Goal: Task Accomplishment & Management: Use online tool/utility

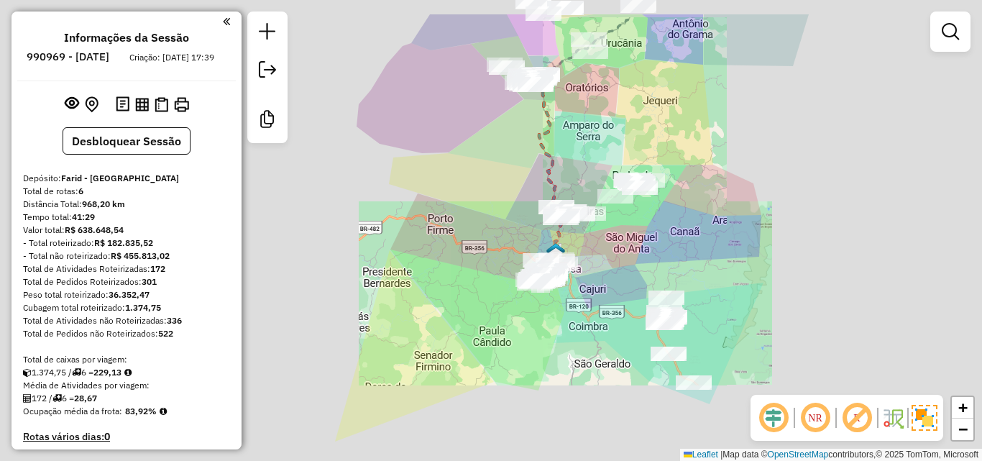
scroll to position [441, 0]
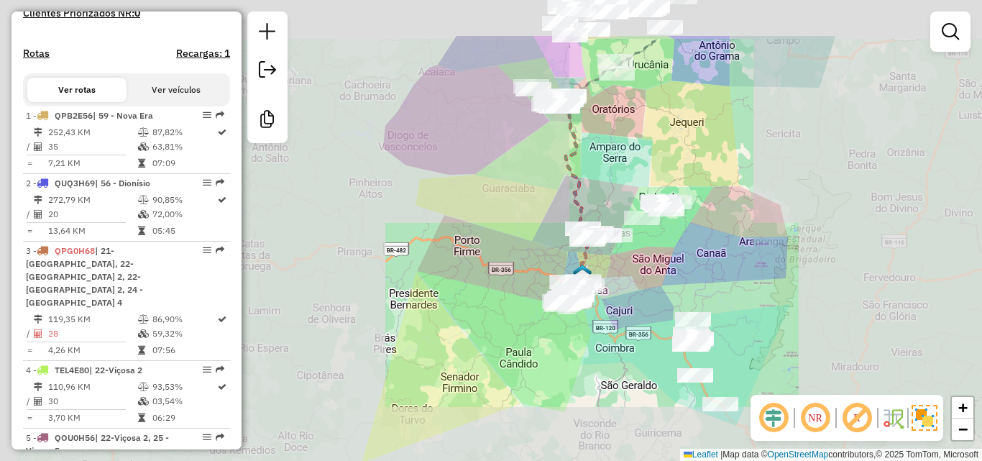
drag, startPoint x: 464, startPoint y: 293, endPoint x: 542, endPoint y: 260, distance: 84.1
click at [609, 375] on div "Janela de atendimento Grade de atendimento Capacidade Transportadoras Veículos …" at bounding box center [491, 230] width 982 height 461
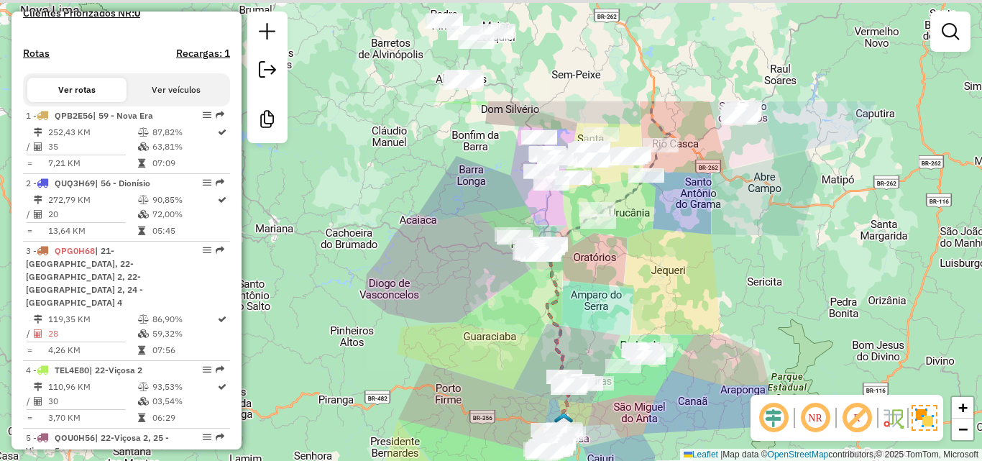
drag, startPoint x: 484, startPoint y: 217, endPoint x: 466, endPoint y: 376, distance: 159.8
click at [466, 382] on div "Janela de atendimento Grade de atendimento Capacidade Transportadoras Veículos …" at bounding box center [491, 230] width 982 height 461
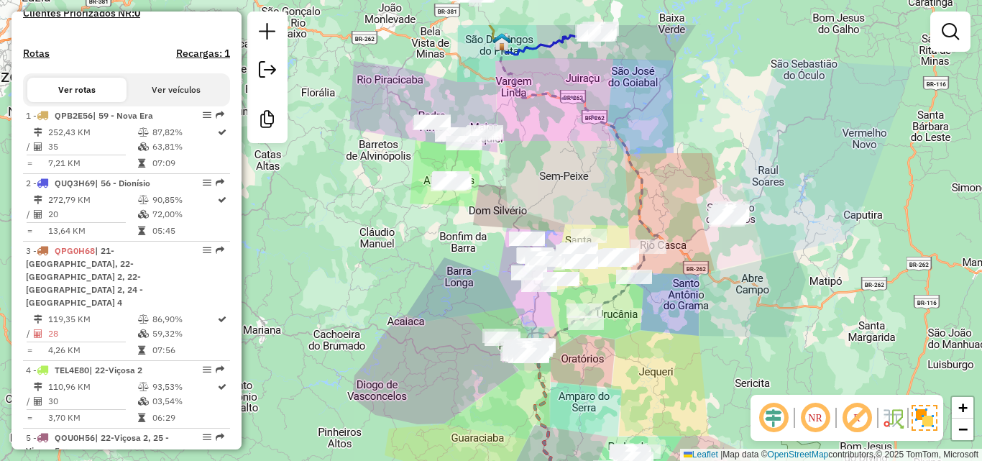
drag, startPoint x: 446, startPoint y: 290, endPoint x: 433, endPoint y: 395, distance: 105.8
click at [433, 395] on div "Janela de atendimento Grade de atendimento Capacidade Transportadoras Veículos …" at bounding box center [491, 230] width 982 height 461
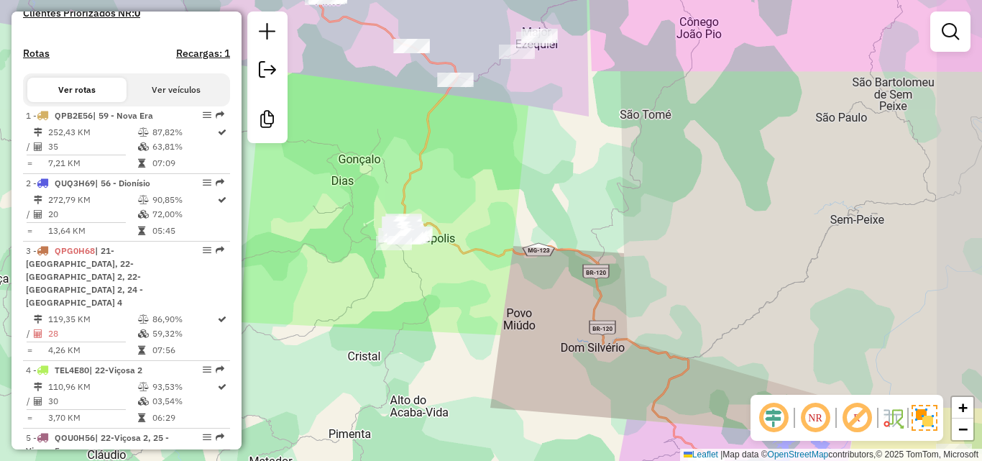
drag, startPoint x: 514, startPoint y: 209, endPoint x: 465, endPoint y: 201, distance: 49.6
click at [465, 201] on div "Janela de atendimento Grade de atendimento Capacidade Transportadoras Veículos …" at bounding box center [491, 230] width 982 height 461
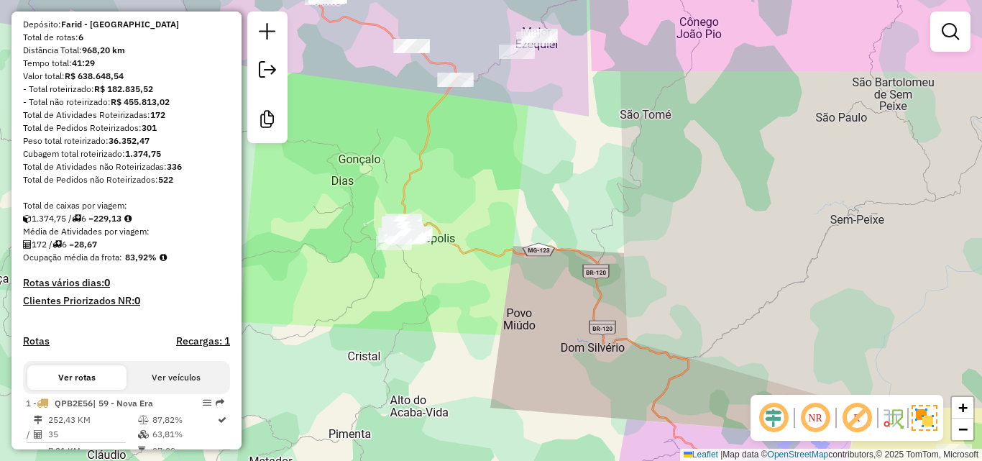
scroll to position [10, 0]
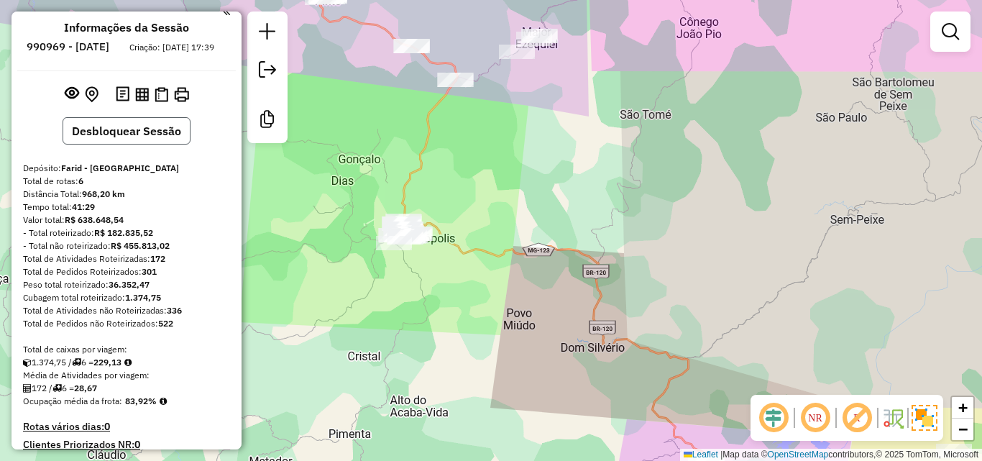
click at [131, 144] on button "Desbloquear Sessão" at bounding box center [127, 130] width 128 height 27
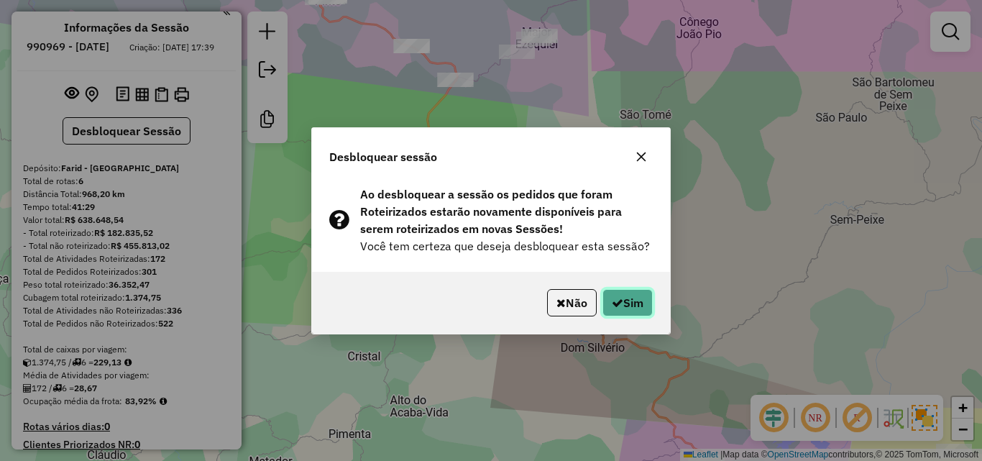
click at [650, 298] on button "Sim" at bounding box center [627, 302] width 50 height 27
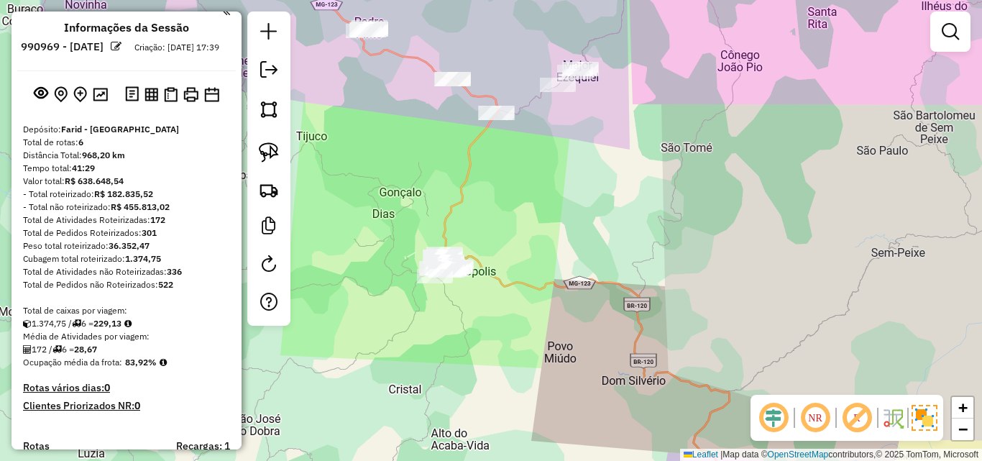
drag, startPoint x: 356, startPoint y: 259, endPoint x: 440, endPoint y: 290, distance: 89.6
click at [398, 292] on div "Janela de atendimento Grade de atendimento Capacidade Transportadoras Veículos …" at bounding box center [491, 230] width 982 height 461
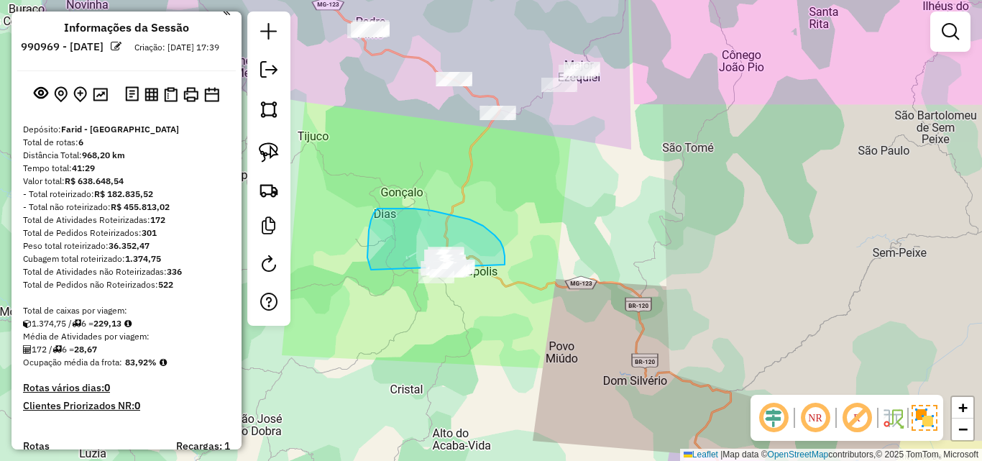
drag, startPoint x: 505, startPoint y: 261, endPoint x: 512, endPoint y: 309, distance: 48.8
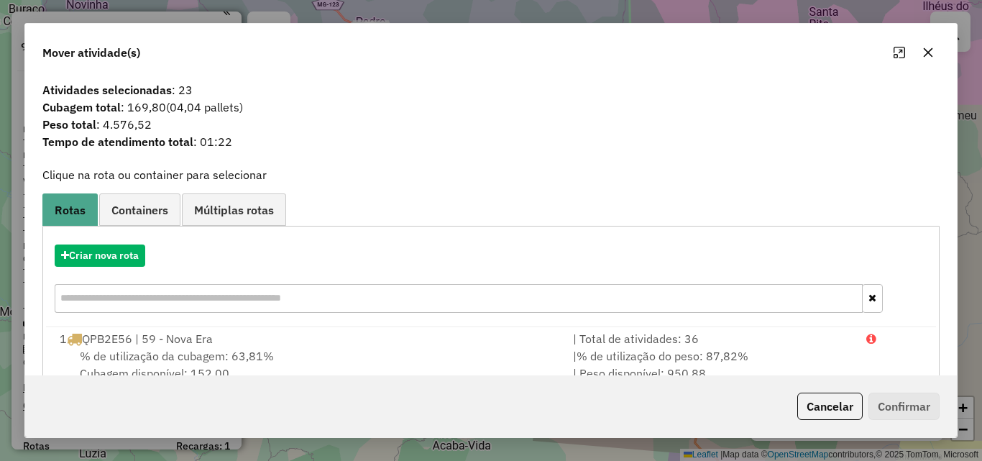
click at [931, 57] on icon "button" at bounding box center [927, 52] width 11 height 11
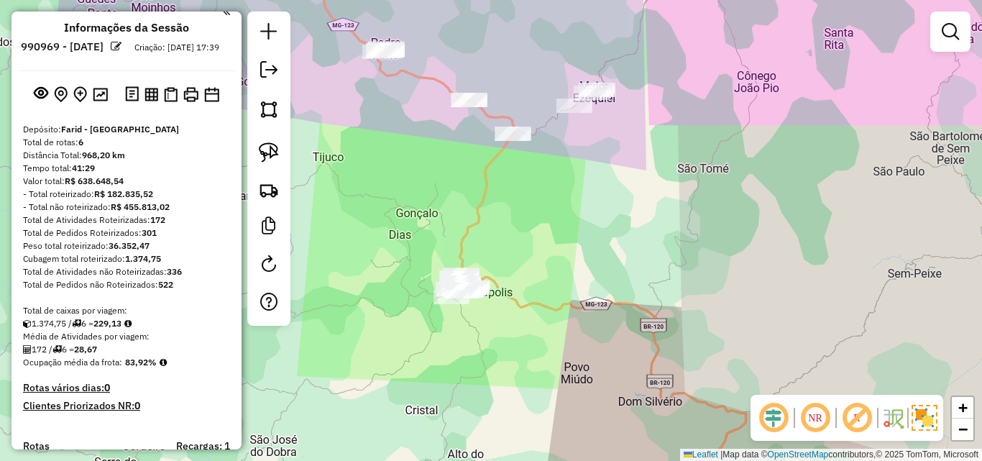
drag, startPoint x: 423, startPoint y: 126, endPoint x: 525, endPoint y: 204, distance: 128.2
click at [525, 222] on div "Janela de atendimento Grade de atendimento Capacidade Transportadoras Veículos …" at bounding box center [491, 230] width 982 height 461
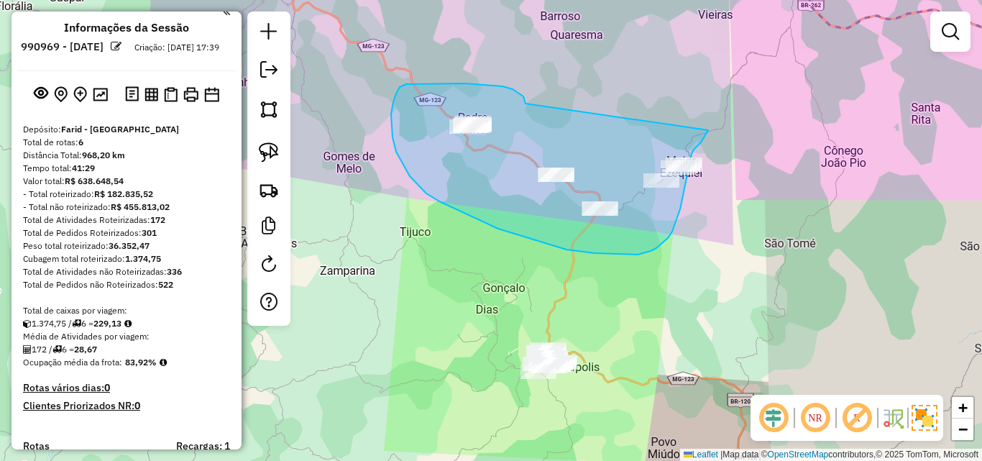
drag, startPoint x: 525, startPoint y: 103, endPoint x: 713, endPoint y: 116, distance: 188.0
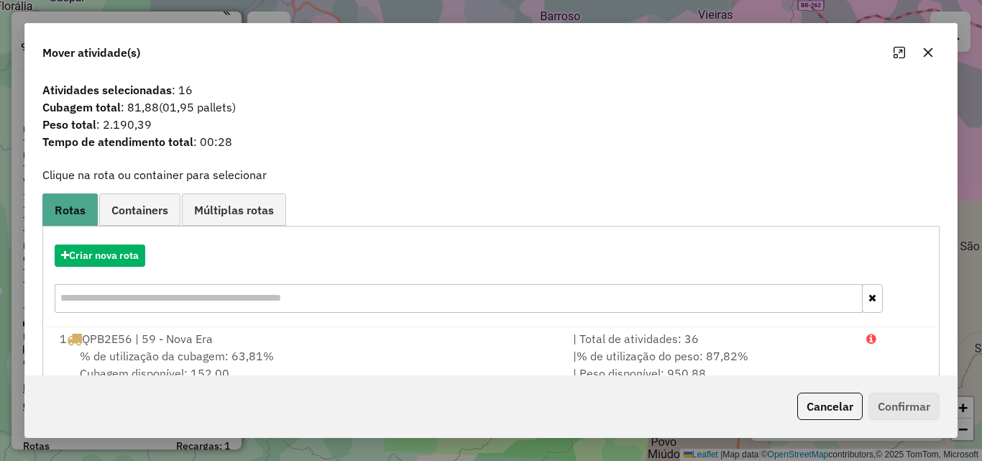
click at [925, 52] on icon "button" at bounding box center [927, 52] width 11 height 11
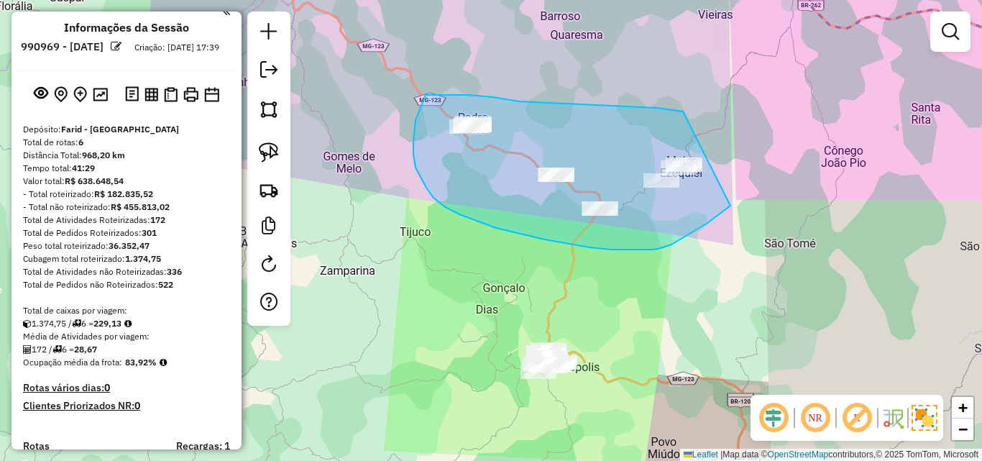
drag, startPoint x: 683, startPoint y: 111, endPoint x: 762, endPoint y: 174, distance: 100.8
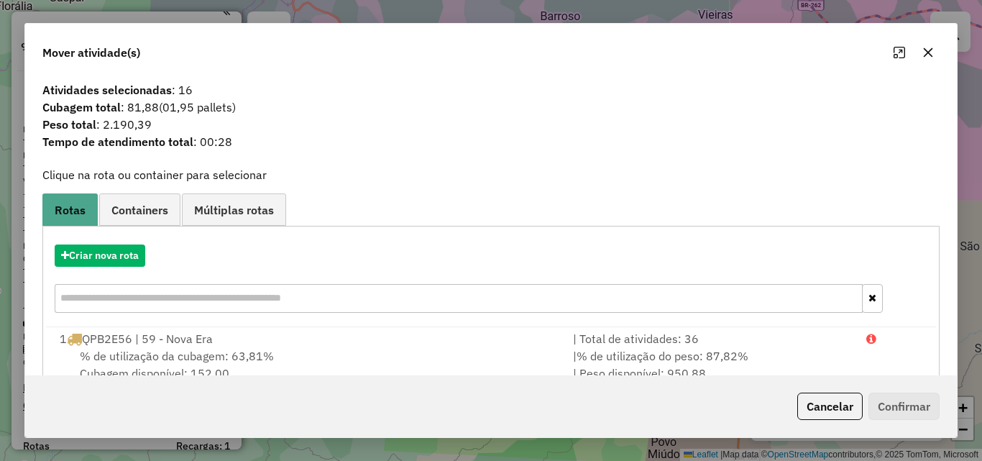
click at [929, 54] on icon "button" at bounding box center [928, 52] width 9 height 9
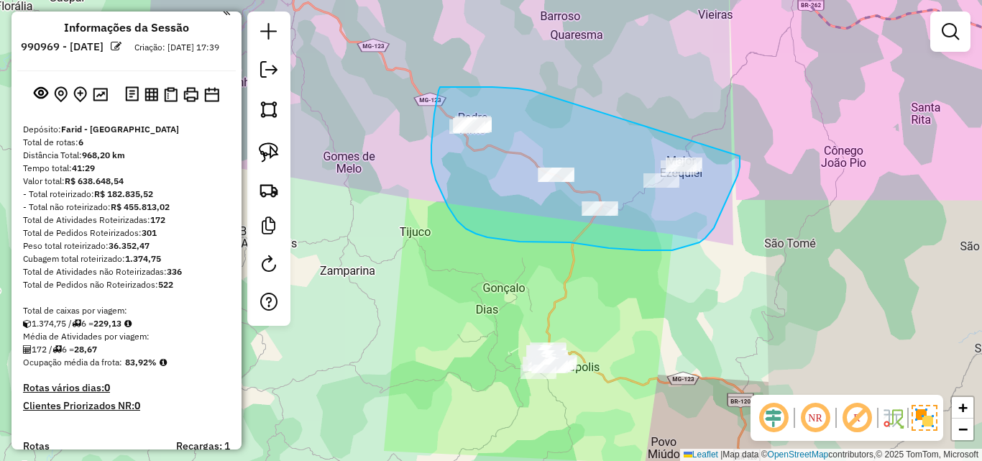
drag, startPoint x: 532, startPoint y: 91, endPoint x: 740, endPoint y: 155, distance: 217.3
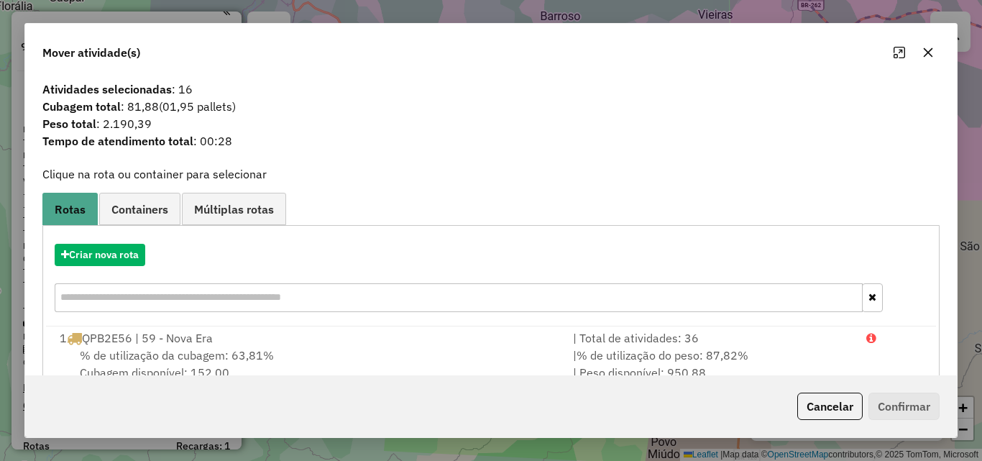
scroll to position [0, 0]
click at [934, 51] on button "button" at bounding box center [927, 52] width 23 height 23
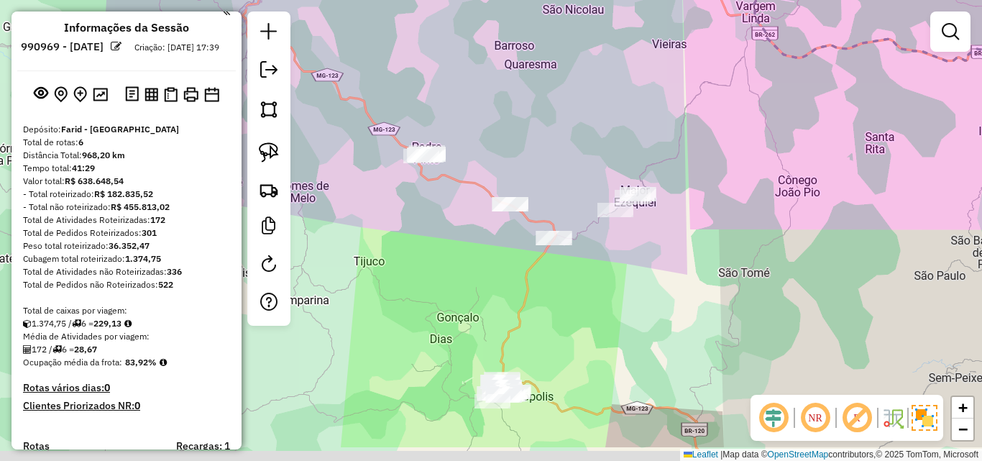
drag, startPoint x: 594, startPoint y: 294, endPoint x: 632, endPoint y: 201, distance: 100.2
click at [678, 221] on div "Janela de atendimento Grade de atendimento Capacidade Transportadoras Veículos …" at bounding box center [491, 230] width 982 height 461
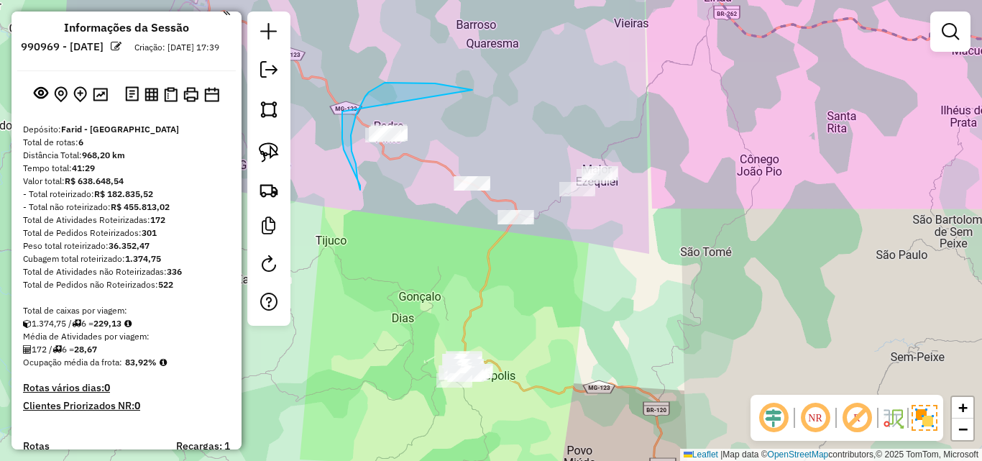
drag, startPoint x: 472, startPoint y: 90, endPoint x: 344, endPoint y: 98, distance: 128.2
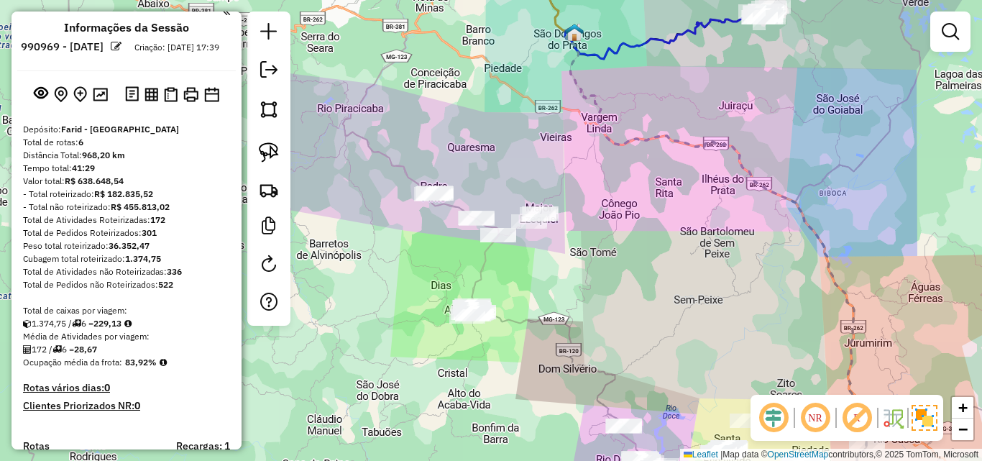
drag, startPoint x: 398, startPoint y: 262, endPoint x: 451, endPoint y: 261, distance: 53.2
click at [451, 261] on div "Janela de atendimento Grade de atendimento Capacidade Transportadoras Veículos …" at bounding box center [491, 230] width 982 height 461
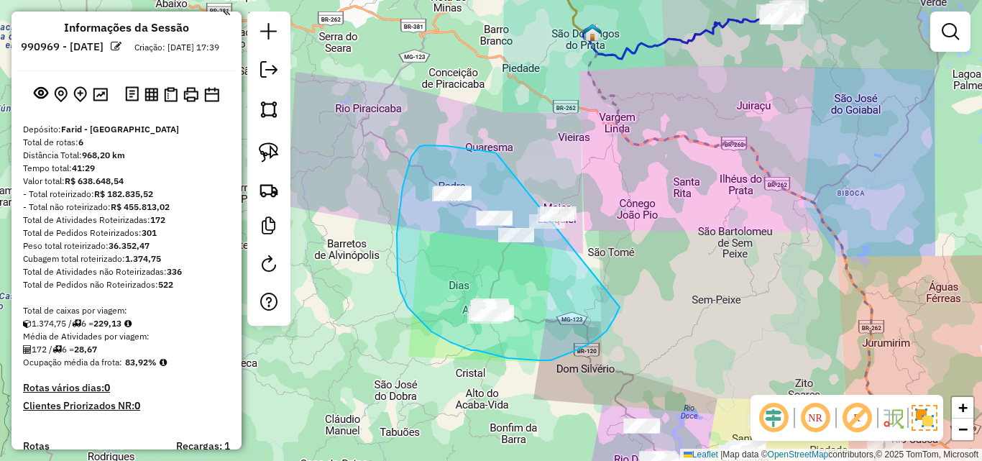
drag, startPoint x: 497, startPoint y: 154, endPoint x: 642, endPoint y: 195, distance: 151.0
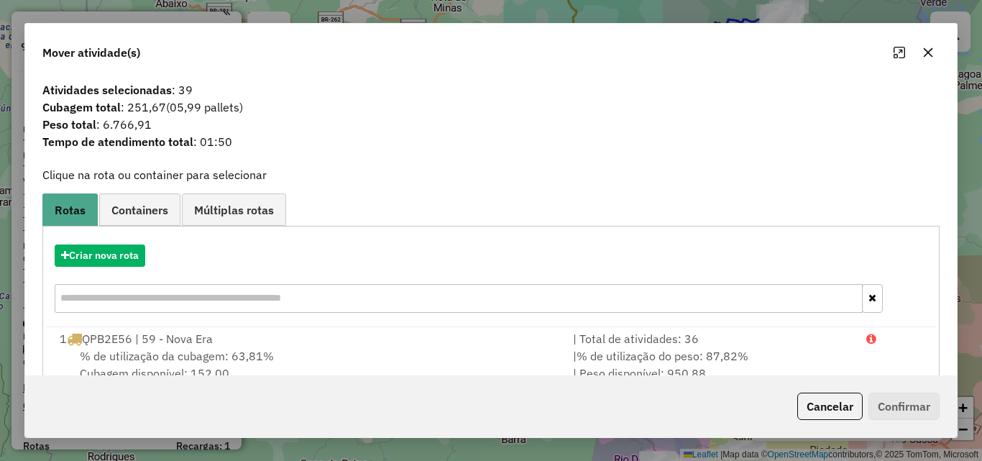
click at [925, 53] on icon "button" at bounding box center [927, 52] width 11 height 11
